Goal: Task Accomplishment & Management: Complete application form

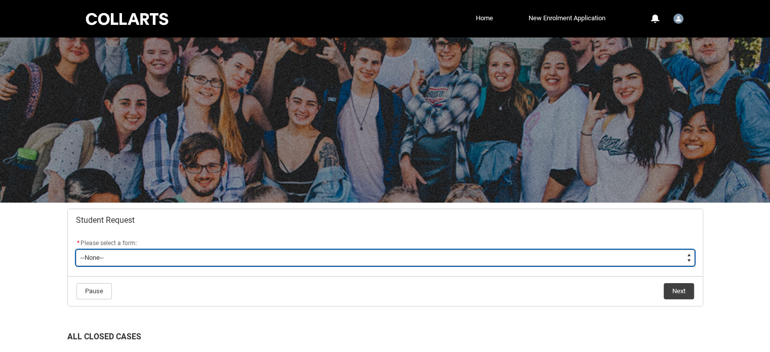
click at [304, 257] on select "--None-- Academic Transcript Application to Appeal Assignment Extension Change …" at bounding box center [385, 258] width 619 height 16
type lightning-select "Assignment_Extension_Choice"
click at [76, 250] on select "--None-- Academic Transcript Application to Appeal Assignment Extension Change …" at bounding box center [385, 258] width 619 height 16
select select "Assignment_Extension_Choice"
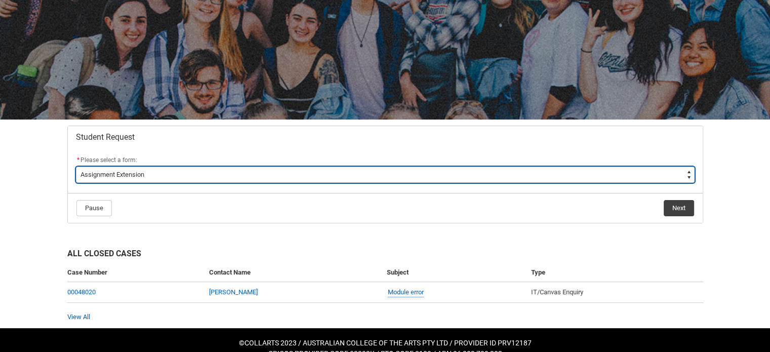
scroll to position [99, 0]
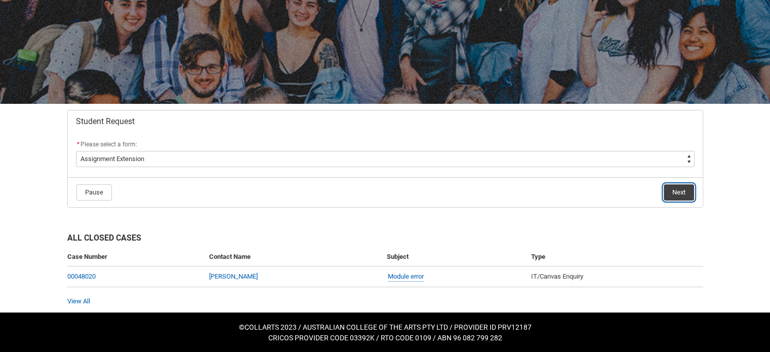
click at [681, 192] on button "Next" at bounding box center [679, 192] width 30 height 16
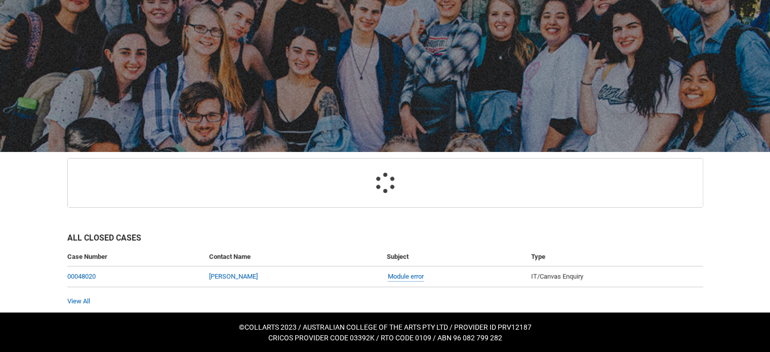
scroll to position [107, 0]
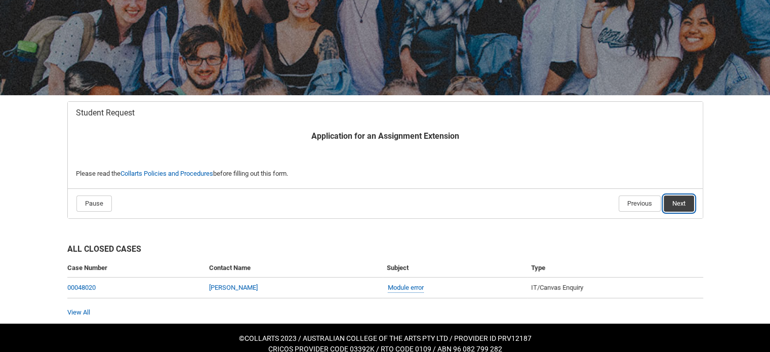
click at [680, 203] on button "Next" at bounding box center [679, 204] width 30 height 16
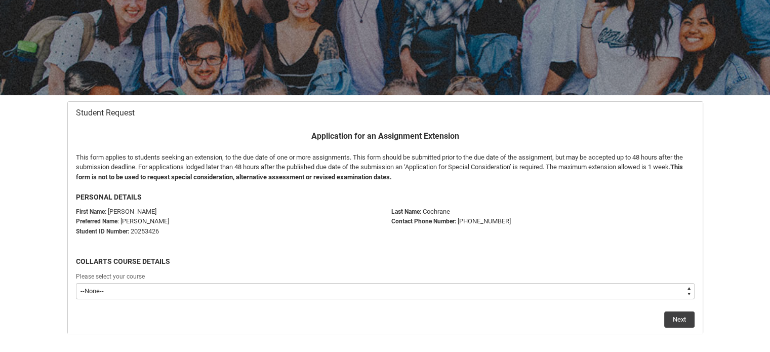
click at [269, 291] on select "--None-- Diploma of Photography" at bounding box center [385, 291] width 619 height 16
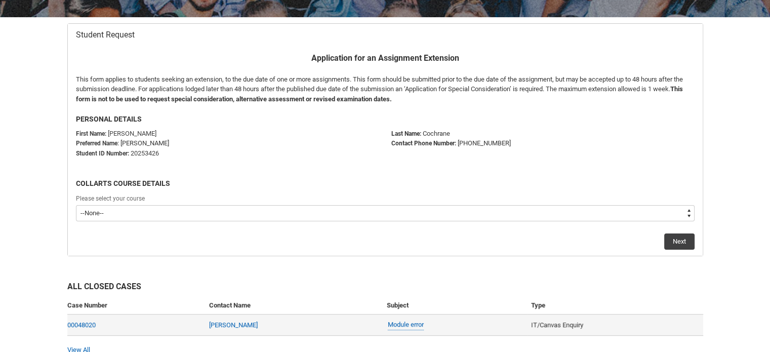
scroll to position [234, 0]
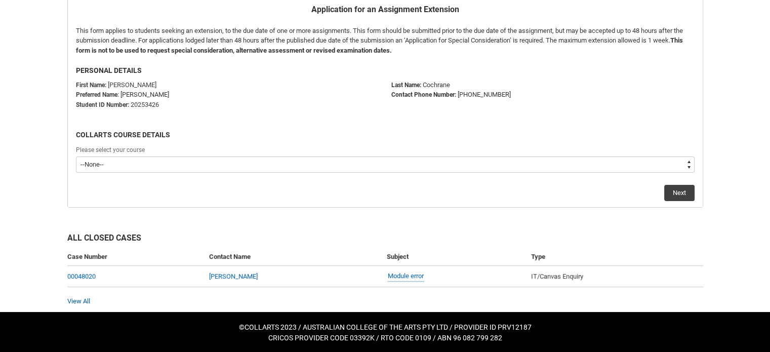
click at [201, 173] on flowruntime-screen-field "Please select your course --None-- Diploma of Photography" at bounding box center [385, 160] width 631 height 32
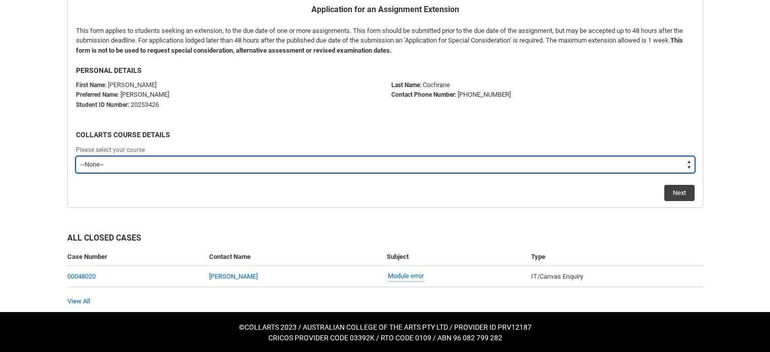
click at [201, 168] on select "--None-- Diploma of Photography" at bounding box center [385, 165] width 619 height 16
type lightning-select "recordPicklist_ProgramEnrollment.a0jOZ000006cvLBYAY"
click at [76, 157] on select "--None-- Diploma of Photography" at bounding box center [385, 165] width 619 height 16
select select "recordPicklist_ProgramEnrollment.a0jOZ000006cvLBYAY"
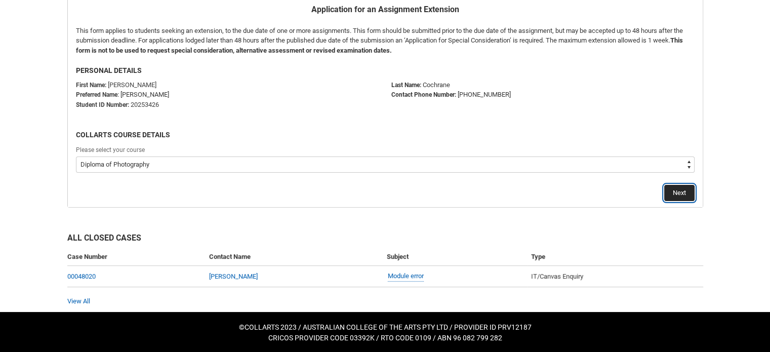
click at [674, 193] on button "Next" at bounding box center [680, 193] width 30 height 16
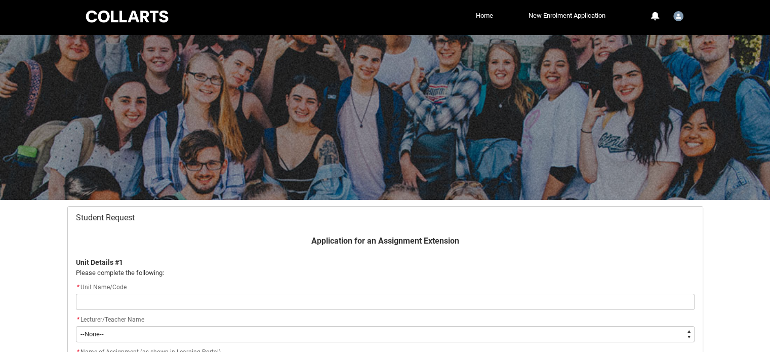
scroll to position [107, 0]
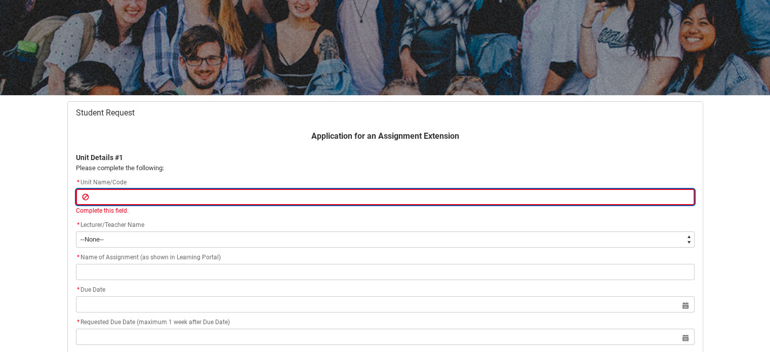
type lightning-primitive-input-simple "c"
type input "c"
type lightning-primitive-input-simple "cr"
type input "cr"
type lightning-primitive-input-simple "cre"
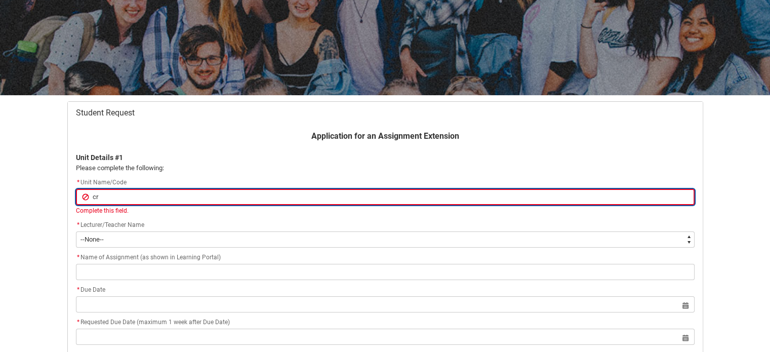
type input "cre"
type lightning-primitive-input-simple "crea"
type input "crea"
type lightning-primitive-input-simple "creat"
type input "creat"
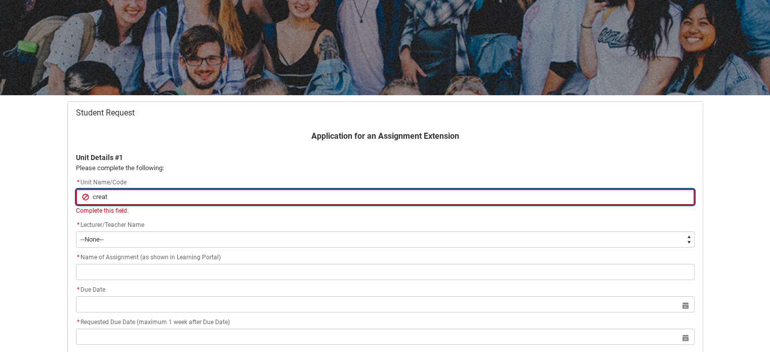
type lightning-primitive-input-simple "creatu"
type input "creatu"
type lightning-primitive-input-simple "creat"
type input "creat"
type lightning-primitive-input-simple "creati"
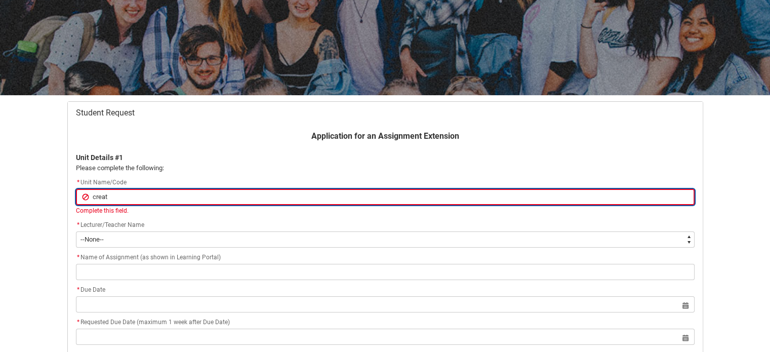
type input "creati"
type lightning-primitive-input-simple "creativ"
type input "creativ"
type lightning-primitive-input-simple "creative"
type input "creative"
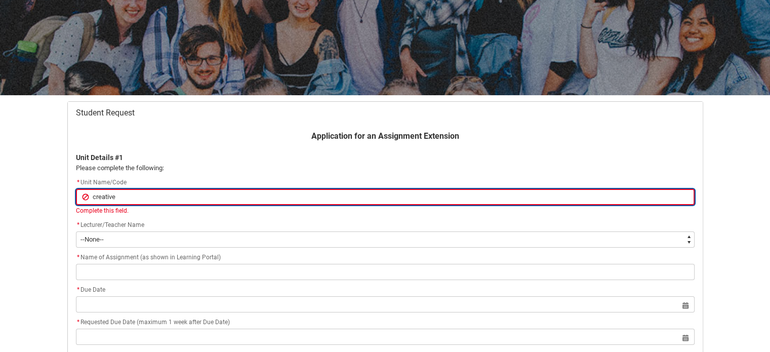
type lightning-primitive-input-simple "creative"
type input "creative"
type lightning-primitive-input-simple "creative f"
type input "creative f"
type lightning-primitive-input-simple "creative fo"
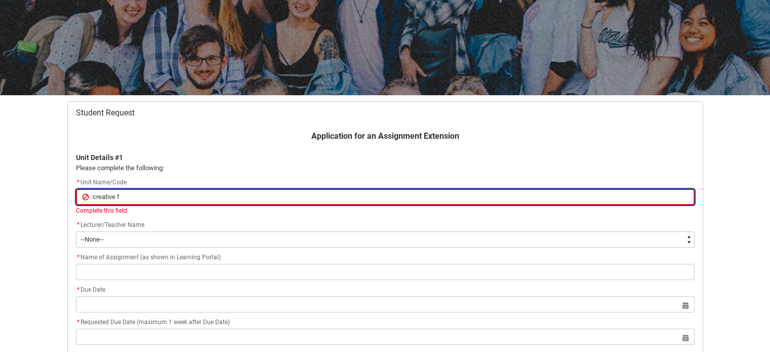
type input "creative fo"
type lightning-primitive-input-simple "creative fou"
type input "creative fou"
type lightning-primitive-input-simple "creative foun"
type input "creative foun"
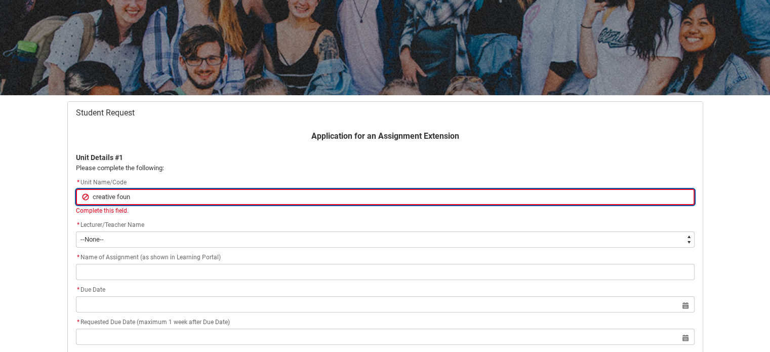
type lightning-primitive-input-simple "creative found"
type input "creative found"
type lightning-primitive-input-simple "creative founda"
type input "creative founda"
type lightning-primitive-input-simple "creative foundat"
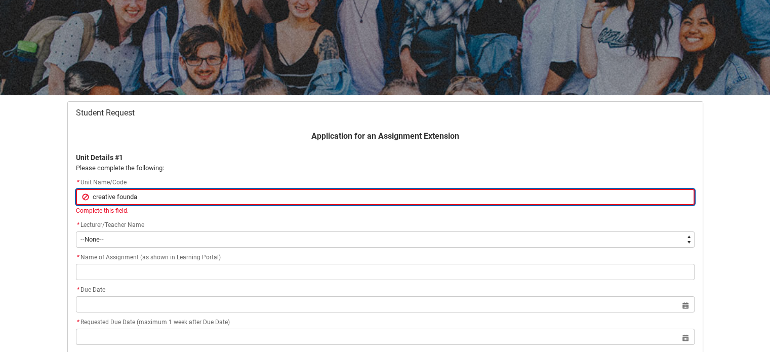
type input "creative foundat"
type lightning-primitive-input-simple "creative foundati"
type input "creative foundati"
type lightning-primitive-input-simple "creative foundatio"
type input "creative foundatio"
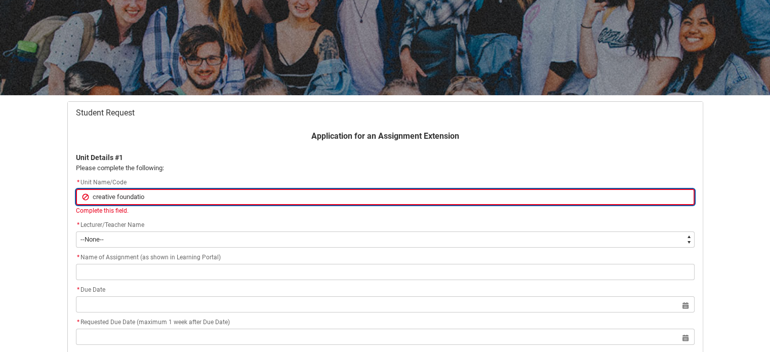
type lightning-primitive-input-simple "creative foundation"
type input "creative foundation"
type lightning-primitive-input-simple "creative foundations"
type input "creative foundations"
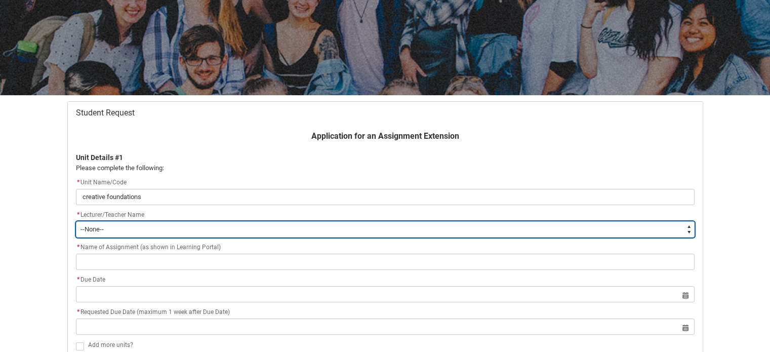
click at [192, 241] on div "Application for an Assignment Extension Unit Details #1 Please complete the fol…" at bounding box center [385, 255] width 631 height 250
click at [268, 228] on select "--None-- Aaron Walker Adam King Adam McKenzie Adriana Perri Adrienne Couper-Smi…" at bounding box center [385, 229] width 619 height 16
type lightning-select "Faculty_NamefromAtoM.0035g00000b9AZPAA2"
click at [76, 221] on select "--None-- Aaron Walker Adam King Adam McKenzie Adriana Perri Adrienne Couper-Smi…" at bounding box center [385, 229] width 619 height 16
select select "Faculty_NamefromAtoM.0035g00000b9AZPAA2"
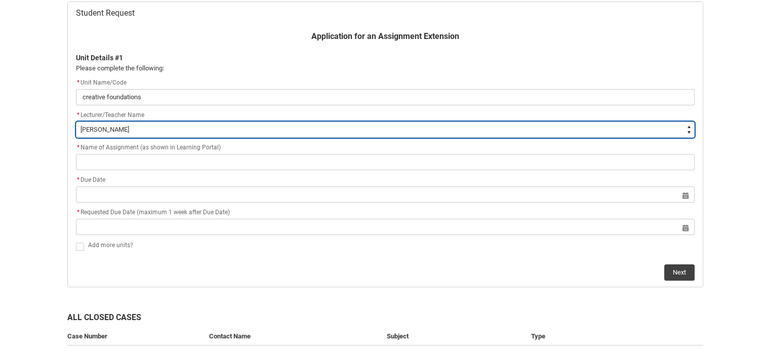
scroll to position [209, 0]
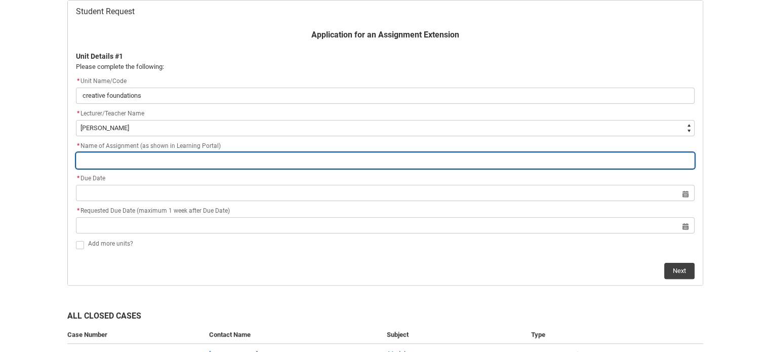
click at [144, 161] on input "Redu_Student_Request flow" at bounding box center [385, 160] width 619 height 16
paste input "Reflection on a Creative Experience"
type lightning-primitive-input-simple "Reflection on a Creative Experience"
type input "Reflection on a Creative Experience"
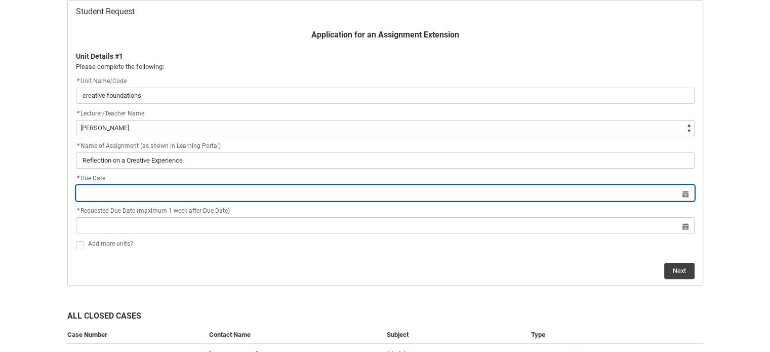
click at [687, 195] on input "Redu_Student_Request flow" at bounding box center [385, 193] width 619 height 16
select select "2025"
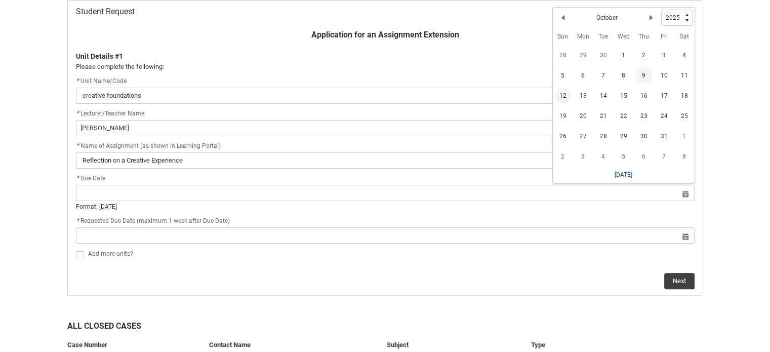
click at [563, 93] on span "12" at bounding box center [563, 96] width 16 height 16
type lightning-datepicker "2025-10-12"
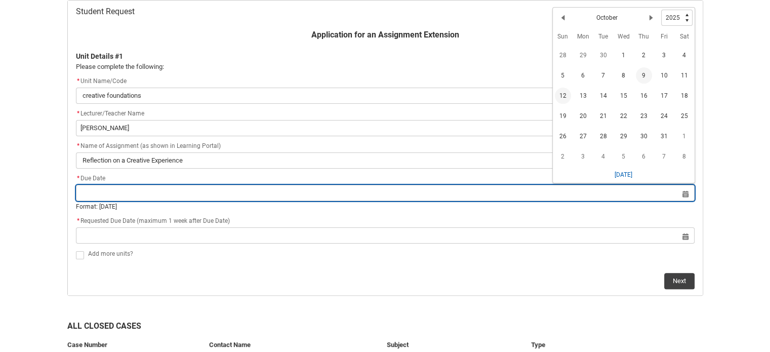
type lightning-input "2025-10-12"
type input "12 Oct 2025"
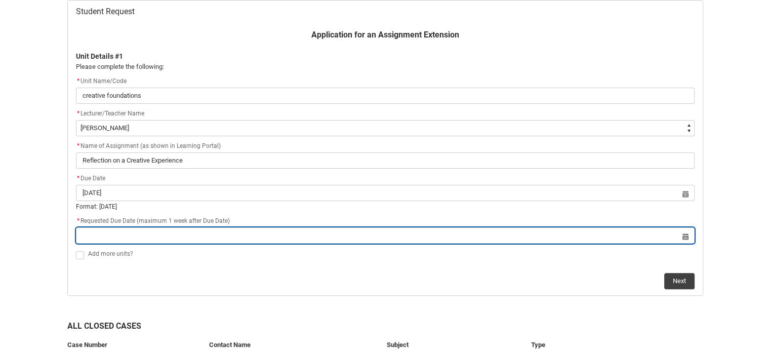
click at [685, 234] on input "Redu_Student_Request flow" at bounding box center [385, 235] width 619 height 16
select select "2025"
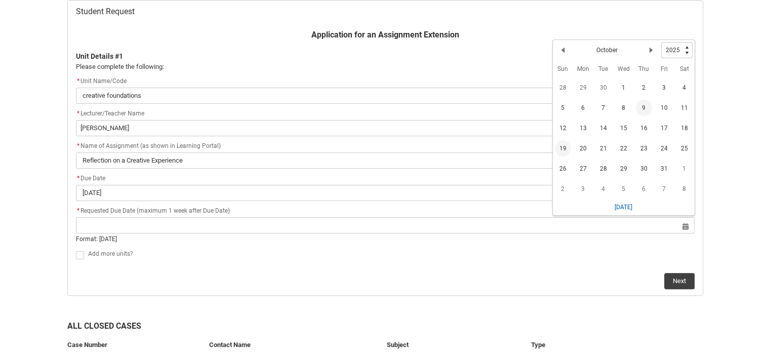
click at [563, 147] on span "19" at bounding box center [563, 148] width 16 height 16
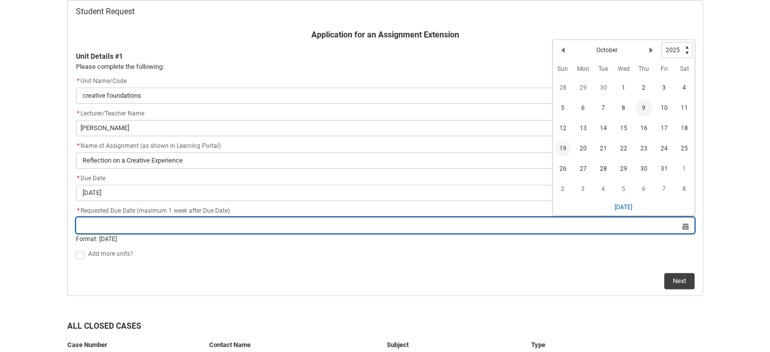
type lightning-datepicker "2025-10-19"
type lightning-input "2025-10-19"
type input "19 Oct 2025"
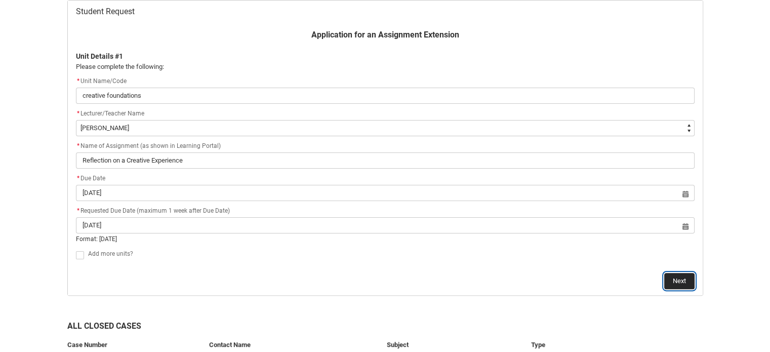
click at [681, 276] on button "Next" at bounding box center [680, 281] width 30 height 16
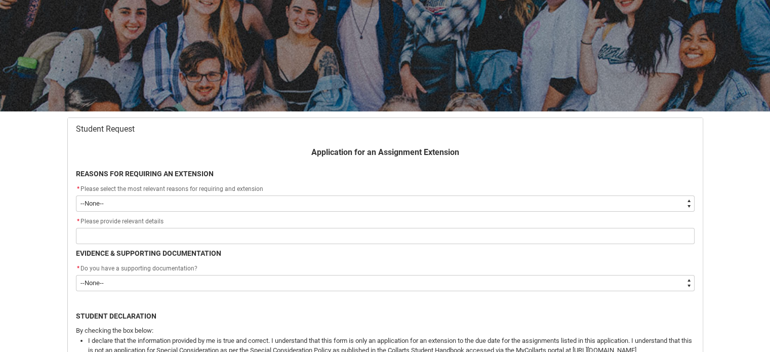
scroll to position [91, 0]
click at [202, 200] on select "--None-- Medical Reasons Work obligations Family obligations Academic Difficult…" at bounding box center [385, 204] width 619 height 16
type lightning-select "Other"
click at [76, 196] on select "--None-- Medical Reasons Work obligations Family obligations Academic Difficult…" at bounding box center [385, 204] width 619 height 16
select select "Other"
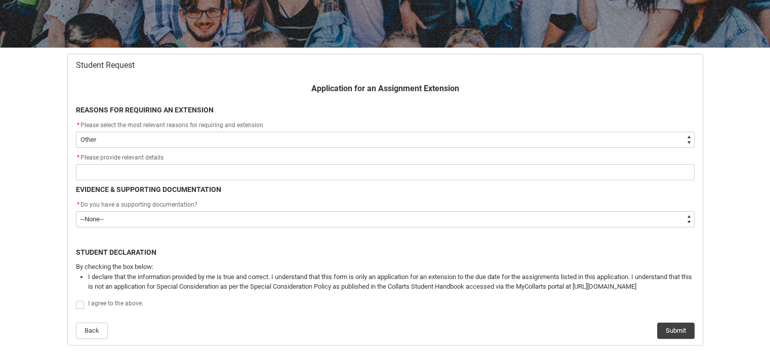
scroll to position [192, 0]
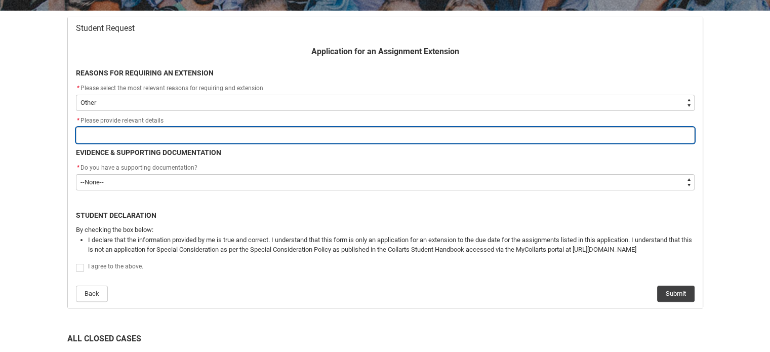
click at [206, 136] on input "Redu_Student_Request flow" at bounding box center [385, 135] width 619 height 16
type lightning-primitive-input-simple "Late enrollment"
type input "Late enrollment"
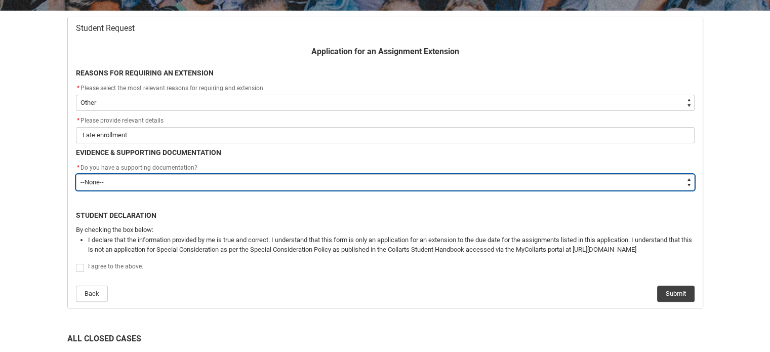
click at [180, 183] on select "--None-- Yes No" at bounding box center [385, 182] width 619 height 16
type lightning-select "No"
click at [76, 174] on select "--None-- Yes No" at bounding box center [385, 182] width 619 height 16
select select "No"
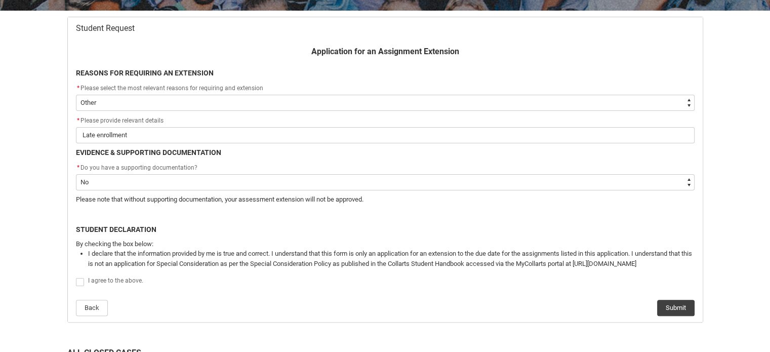
click at [79, 285] on span "Redu_Student_Request flow" at bounding box center [80, 282] width 8 height 8
click at [76, 277] on input "Redu_Student_Request flow" at bounding box center [75, 276] width 1 height 1
type lightning-input "true"
checkbox input "true"
click at [663, 311] on button "Submit" at bounding box center [675, 308] width 37 height 16
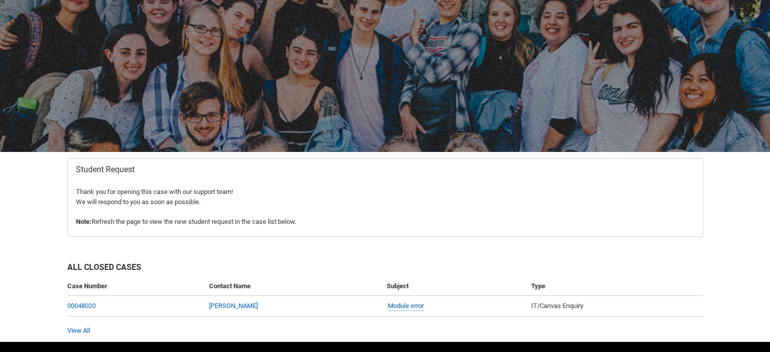
scroll to position [81, 0]
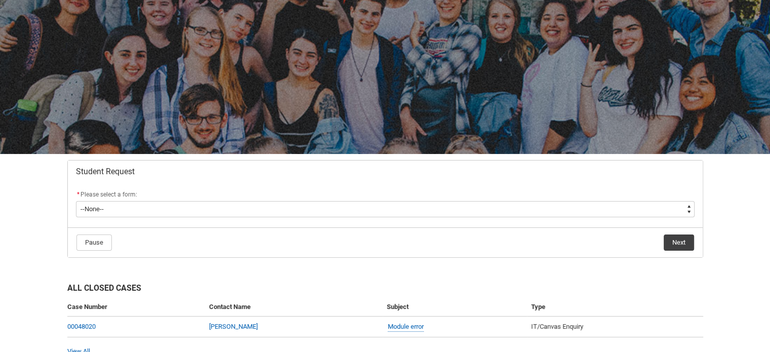
scroll to position [51, 0]
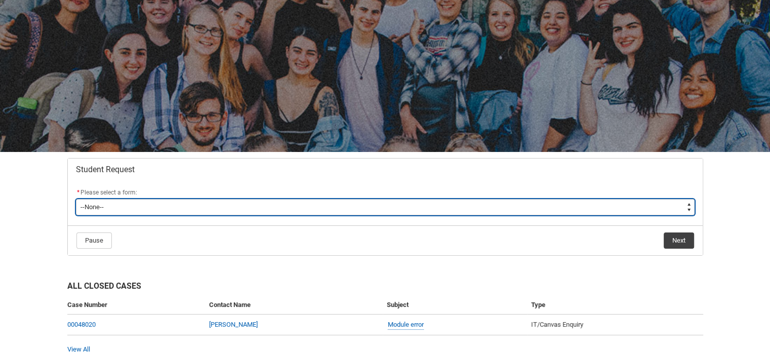
click at [644, 209] on select "--None-- Academic Transcript Application to Appeal Assignment Extension Change …" at bounding box center [385, 207] width 619 height 16
type lightning-select "Change_of_Legal_Name_Choice"
click at [76, 199] on select "--None-- Academic Transcript Application to Appeal Assignment Extension Change …" at bounding box center [385, 207] width 619 height 16
select select "Change_of_Legal_Name_Choice"
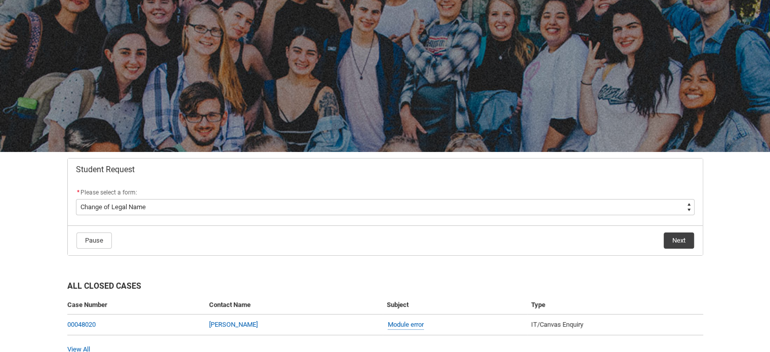
click at [679, 230] on flowruntime-navigation-bar "Pause Next" at bounding box center [385, 240] width 635 height 30
click at [679, 233] on button "Next" at bounding box center [679, 241] width 30 height 16
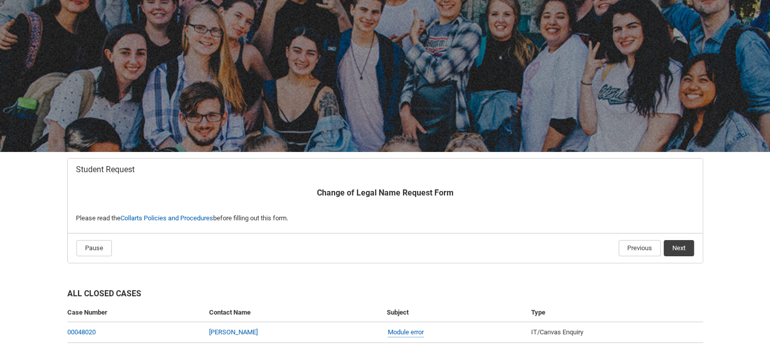
scroll to position [106, 0]
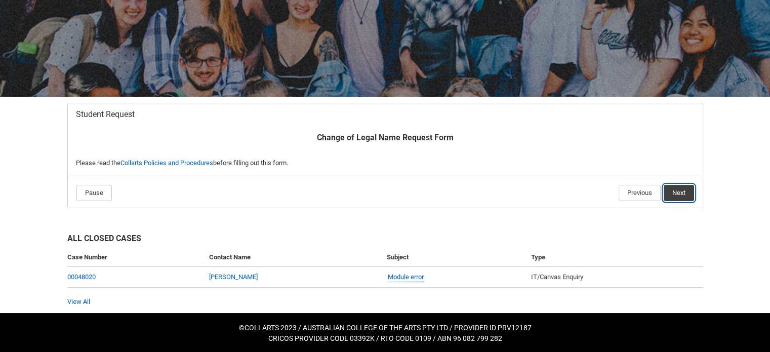
click at [681, 193] on button "Next" at bounding box center [679, 193] width 30 height 16
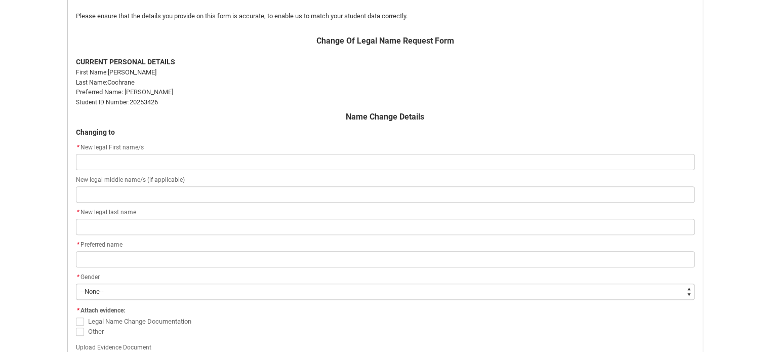
scroll to position [310, 0]
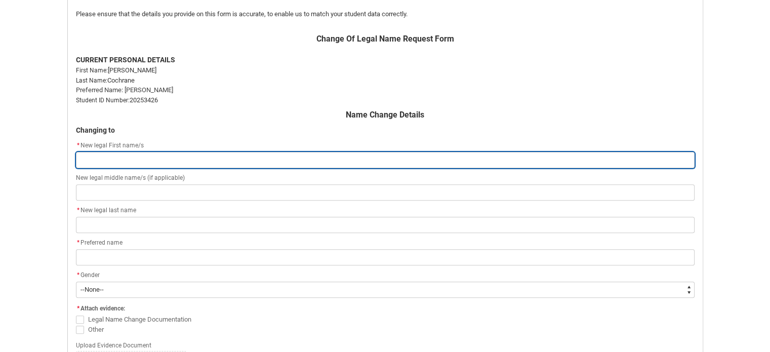
click at [140, 160] on input "Redu_Student_Request flow" at bounding box center [385, 160] width 619 height 16
type lightning-primitive-input-simple "S"
type input "S"
type lightning-primitive-input-simple "Sa"
type input "Sa"
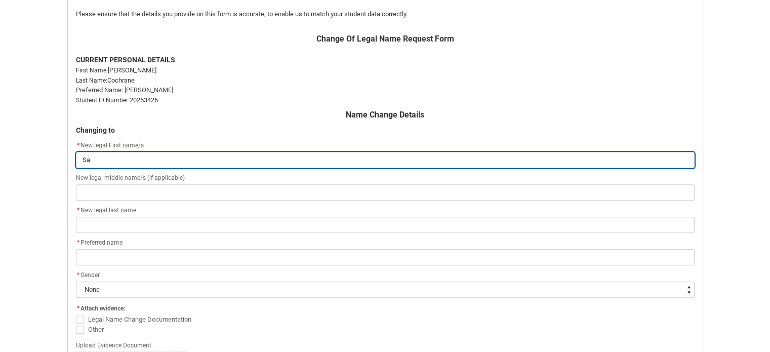
type lightning-primitive-input-simple "[PERSON_NAME]"
type input "[PERSON_NAME]"
type lightning-primitive-input-simple "Sama"
type input "Sama"
type lightning-primitive-input-simple "Saman"
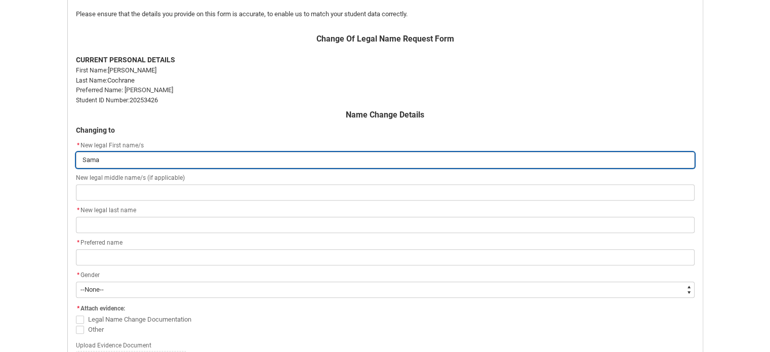
type input "Saman"
type lightning-primitive-input-simple "[PERSON_NAME]"
type input "[PERSON_NAME]"
type lightning-primitive-input-simple "[PERSON_NAME]"
type input "[PERSON_NAME]"
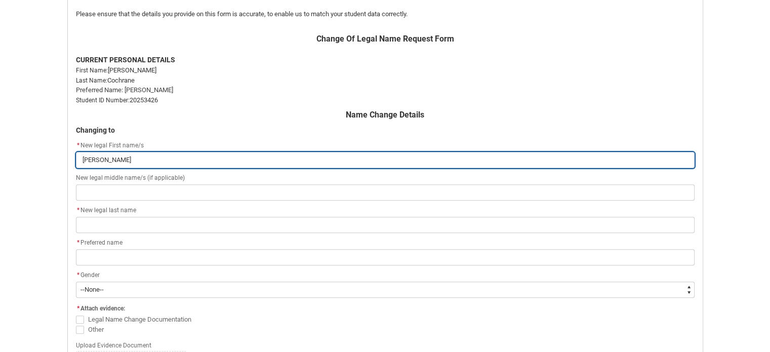
type lightning-primitive-input-simple "[PERSON_NAME]"
type input "[PERSON_NAME]"
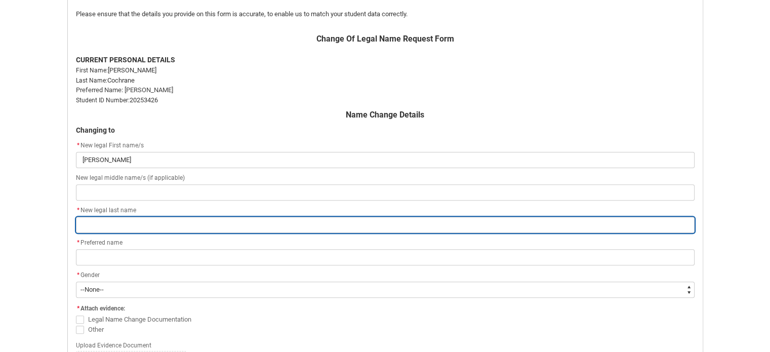
type lightning-primitive-input-simple "P"
type input "P"
type lightning-primitive-input-simple "Pe"
type input "Pe"
type lightning-primitive-input-simple "Pea"
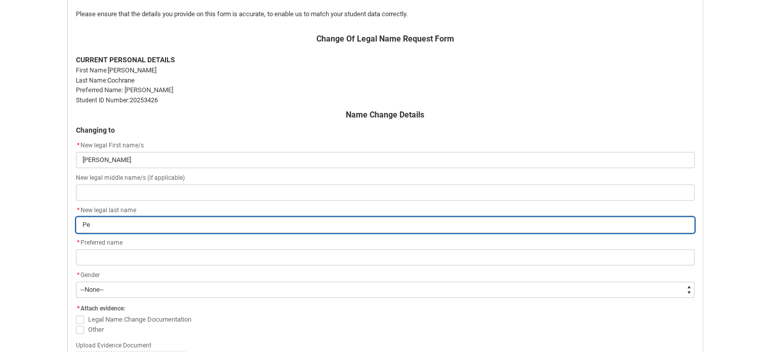
type input "Pea"
type lightning-primitive-input-simple "Pear"
type input "Pear"
type lightning-primitive-input-simple "Pears"
type input "Pears"
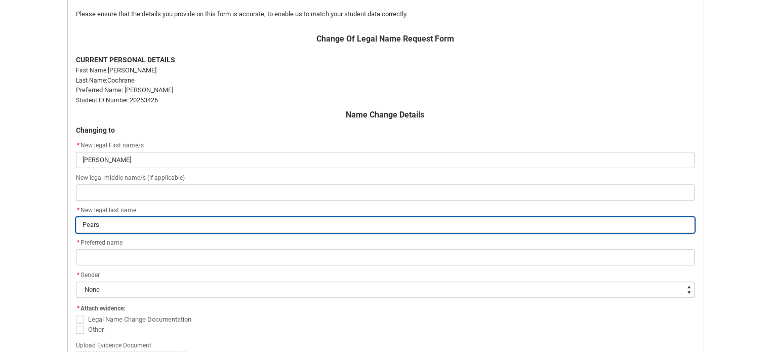
type lightning-primitive-input-simple "Pearse"
type input "Pearse"
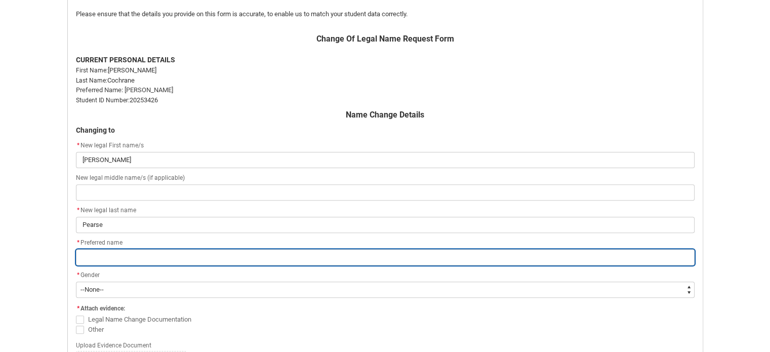
type lightning-primitive-input-simple "S"
type input "S"
type lightning-primitive-input-simple "Sa"
type input "Sa"
type lightning-primitive-input-simple "[PERSON_NAME]"
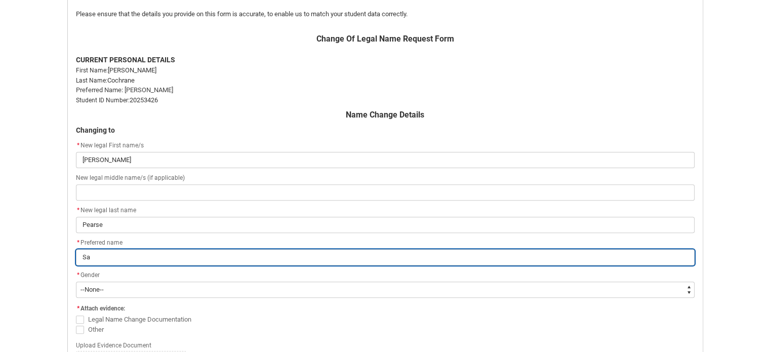
type input "[PERSON_NAME]"
type lightning-primitive-input-simple "Samm"
type input "Samm"
type lightning-primitive-input-simple "[PERSON_NAME]"
type input "[PERSON_NAME]"
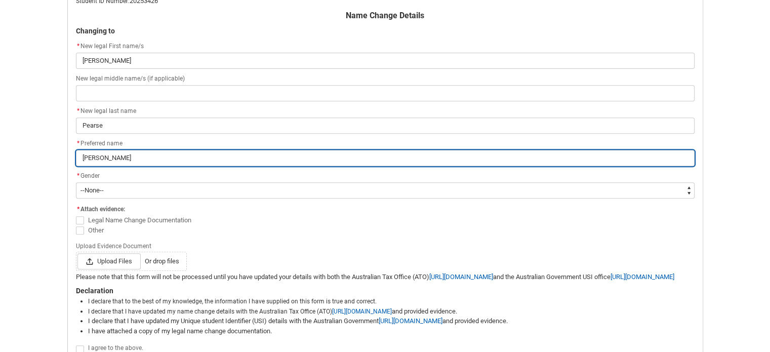
scroll to position [411, 0]
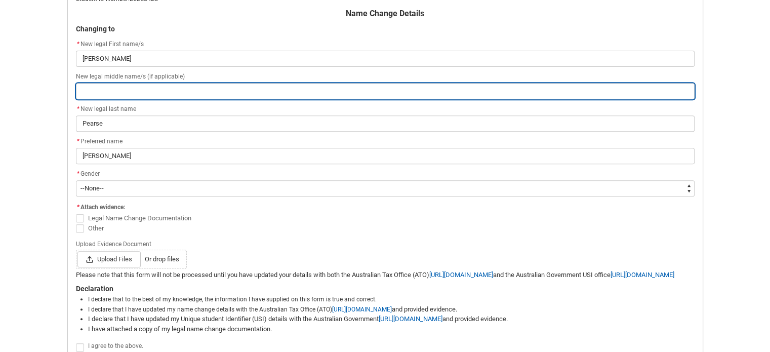
click at [169, 93] on input "Redu_Student_Request flow" at bounding box center [385, 91] width 619 height 16
type lightning-primitive-input-simple "J"
type input "J"
type lightning-primitive-input-simple "Jo"
type input "Jo"
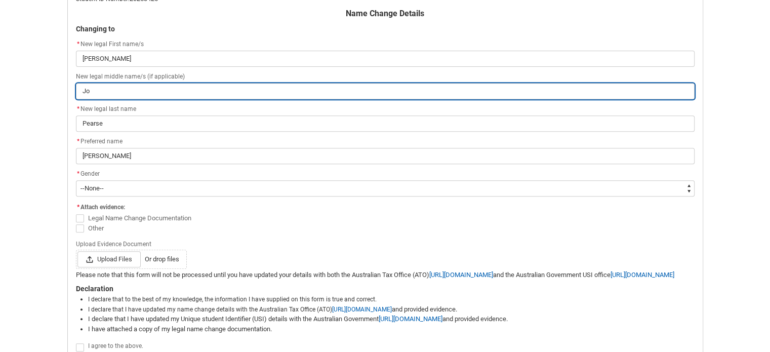
type lightning-primitive-input-simple "Jo"
type input "Jo"
type lightning-primitive-input-simple "[PERSON_NAME]"
type input "[PERSON_NAME]"
type lightning-primitive-input-simple "[PERSON_NAME]"
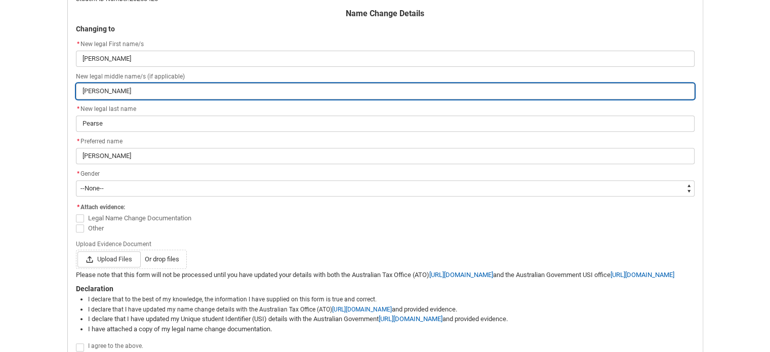
type input "[PERSON_NAME]"
type lightning-primitive-input-simple "[PERSON_NAME]"
type input "[PERSON_NAME]"
type lightning-primitive-input-simple "[PERSON_NAME]"
type input "[PERSON_NAME]"
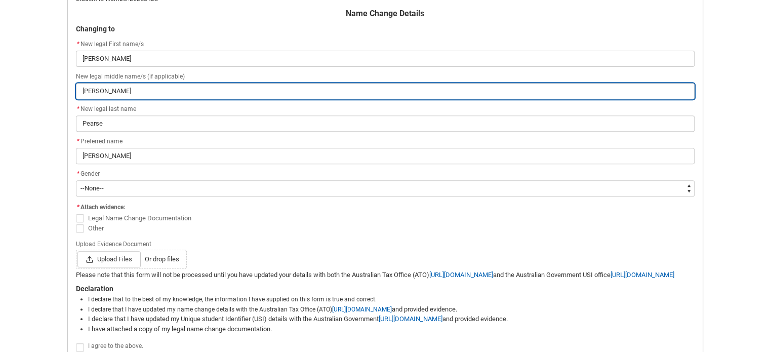
type lightning-primitive-input-simple "[PERSON_NAME] [PERSON_NAME]"
type input "[PERSON_NAME] [PERSON_NAME]"
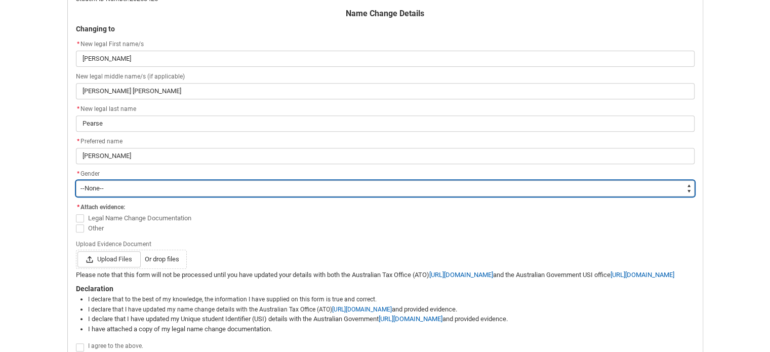
click at [179, 189] on select "--None-- [DEMOGRAPHIC_DATA] [DEMOGRAPHIC_DATA] Other, or prefer not to disclose" at bounding box center [385, 188] width 619 height 16
type lightning-select "[DEMOGRAPHIC_DATA]_Gender_Choice"
click at [76, 180] on select "--None-- [DEMOGRAPHIC_DATA] [DEMOGRAPHIC_DATA] Other, or prefer not to disclose" at bounding box center [385, 188] width 619 height 16
select select "[DEMOGRAPHIC_DATA]_Gender_Choice"
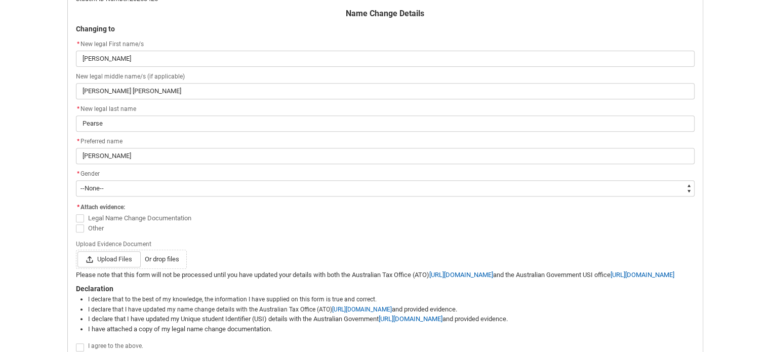
click at [81, 215] on span "Redu_Student_Request flow" at bounding box center [80, 218] width 8 height 8
click at [76, 213] on input "Legal Name Change Documentation" at bounding box center [75, 212] width 1 height 1
checkbox input "true"
